Goal: Navigation & Orientation: Understand site structure

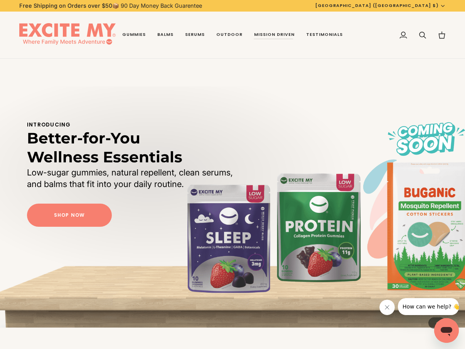
click at [94, 31] on img at bounding box center [67, 35] width 96 height 24
click at [282, 75] on span "Mission Statement" at bounding box center [287, 76] width 67 height 6
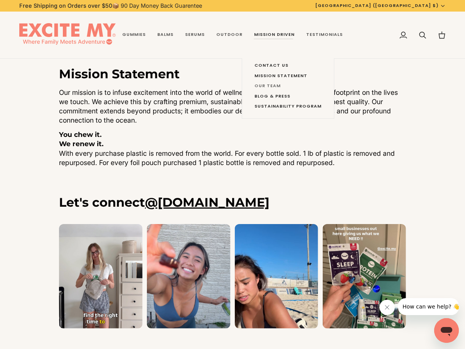
click at [272, 86] on span "Our Team" at bounding box center [287, 86] width 67 height 6
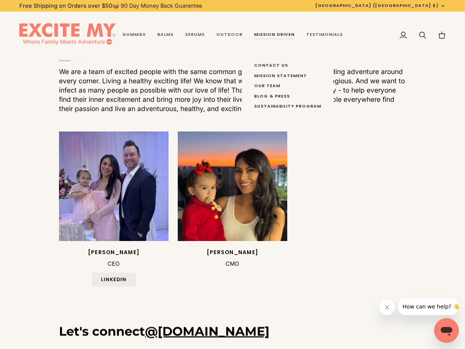
scroll to position [170, 0]
click at [275, 94] on span "Blog & Press" at bounding box center [287, 96] width 67 height 6
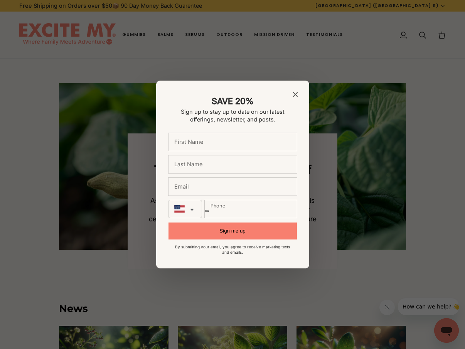
click at [136, 35] on div at bounding box center [232, 174] width 465 height 349
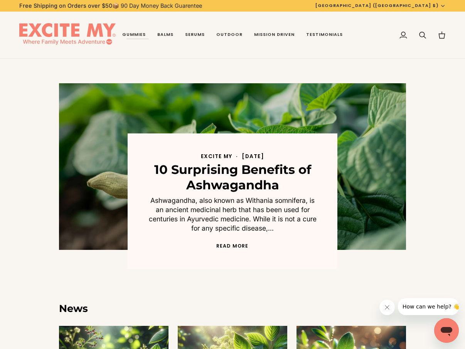
click at [104, 32] on img at bounding box center [67, 35] width 96 height 24
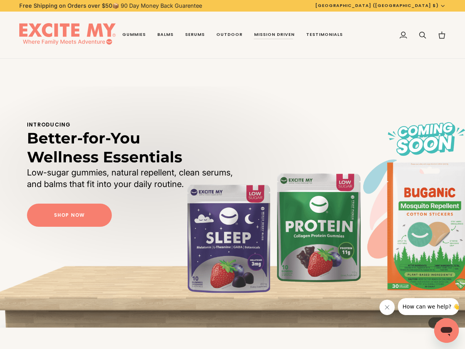
click at [91, 37] on img at bounding box center [67, 35] width 96 height 24
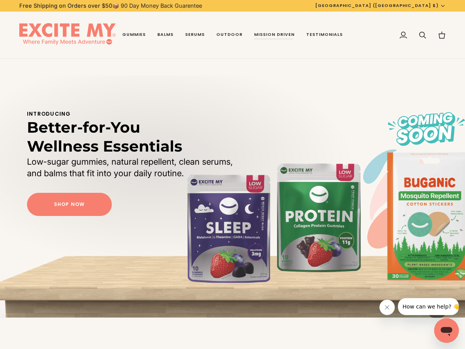
scroll to position [11, 0]
